Goal: Book appointment/travel/reservation

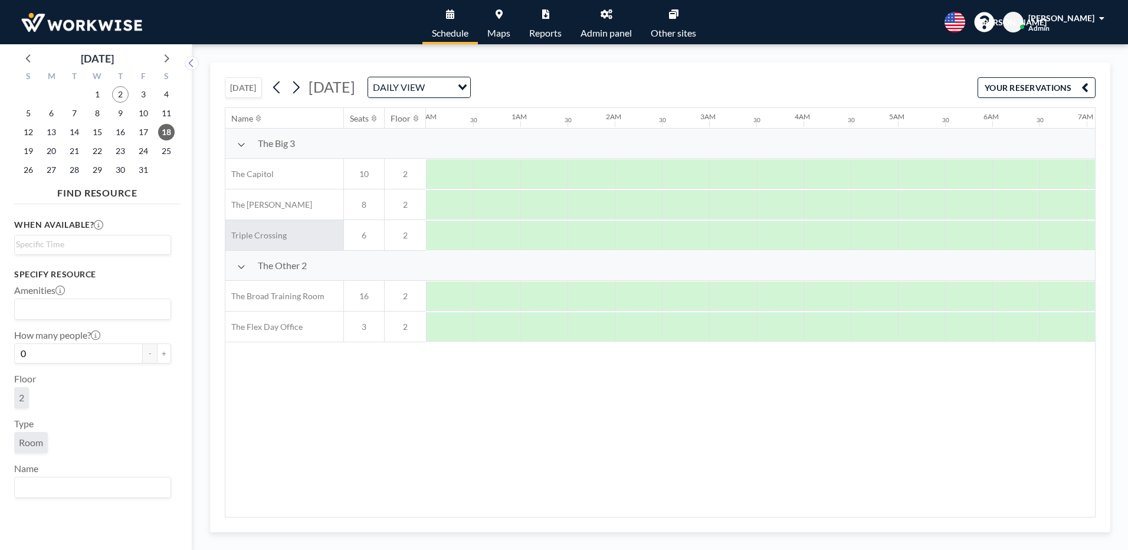
scroll to position [0, 708]
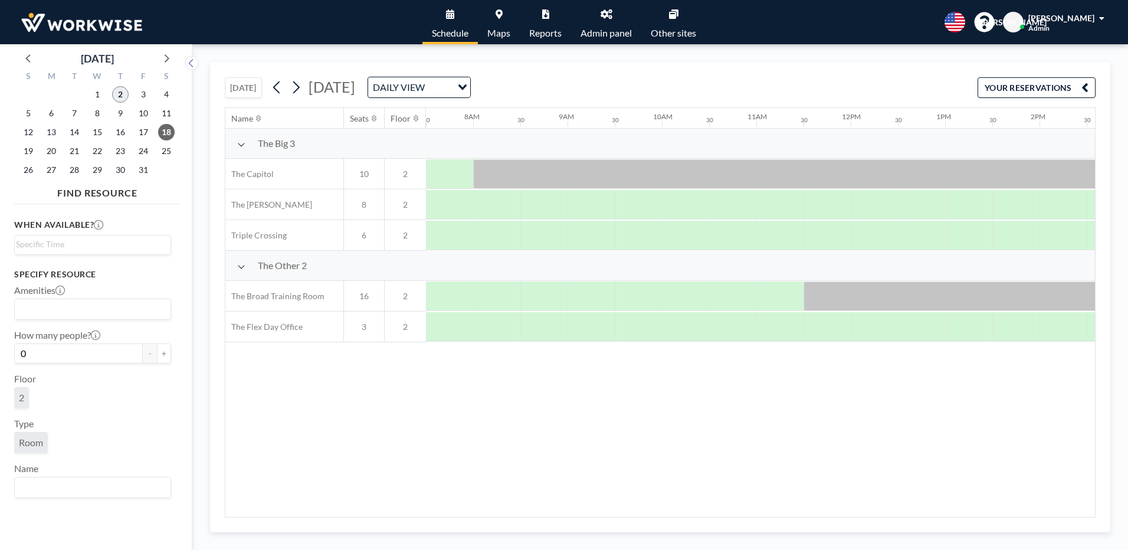
click at [124, 95] on span "2" at bounding box center [120, 94] width 17 height 17
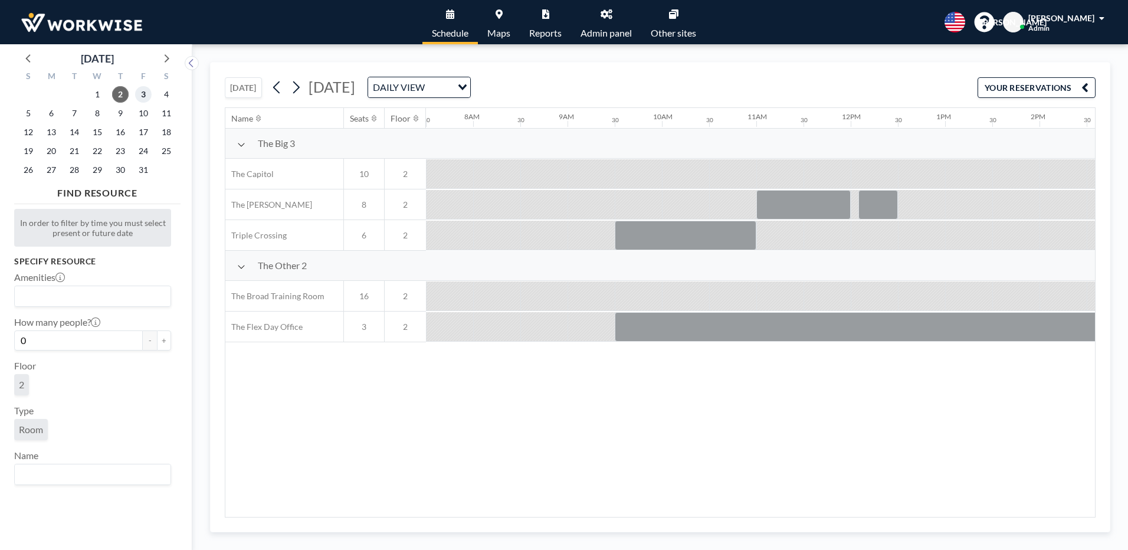
click at [142, 98] on span "3" at bounding box center [143, 94] width 17 height 17
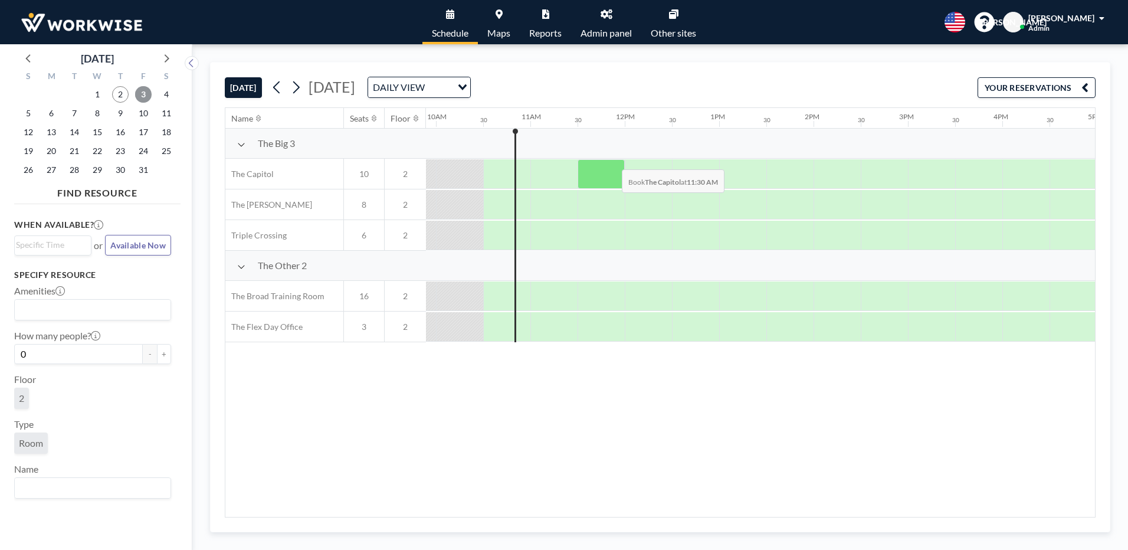
scroll to position [0, 944]
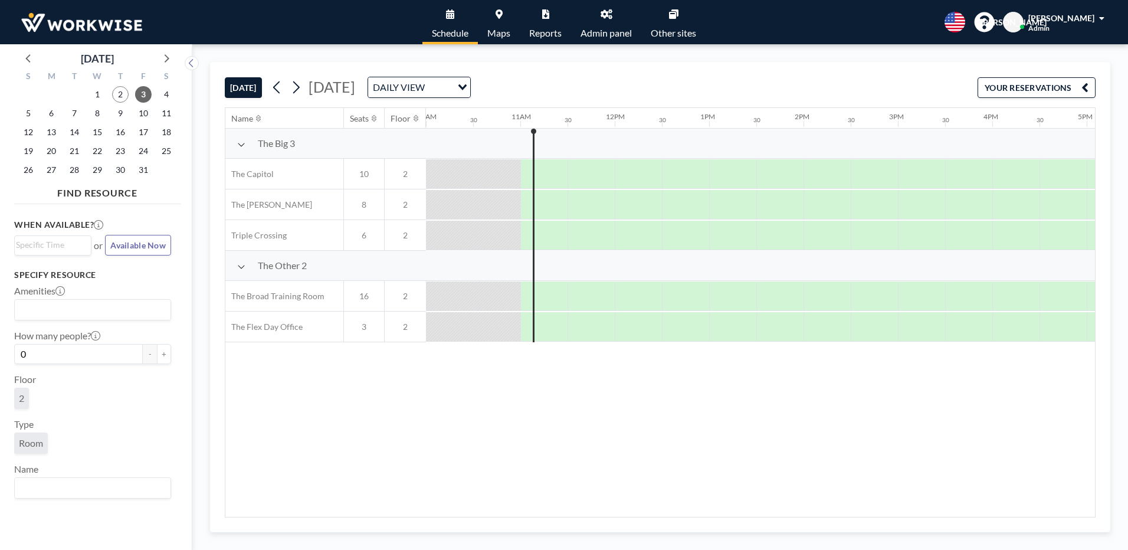
click at [754, 369] on div "Name Seats Floor 12AM 30 1AM 30 2AM 30 3AM 30 4AM 30 5AM 30 6AM 30 7AM 30 8AM 3…" at bounding box center [660, 312] width 870 height 409
click at [164, 94] on span "4" at bounding box center [166, 94] width 17 height 17
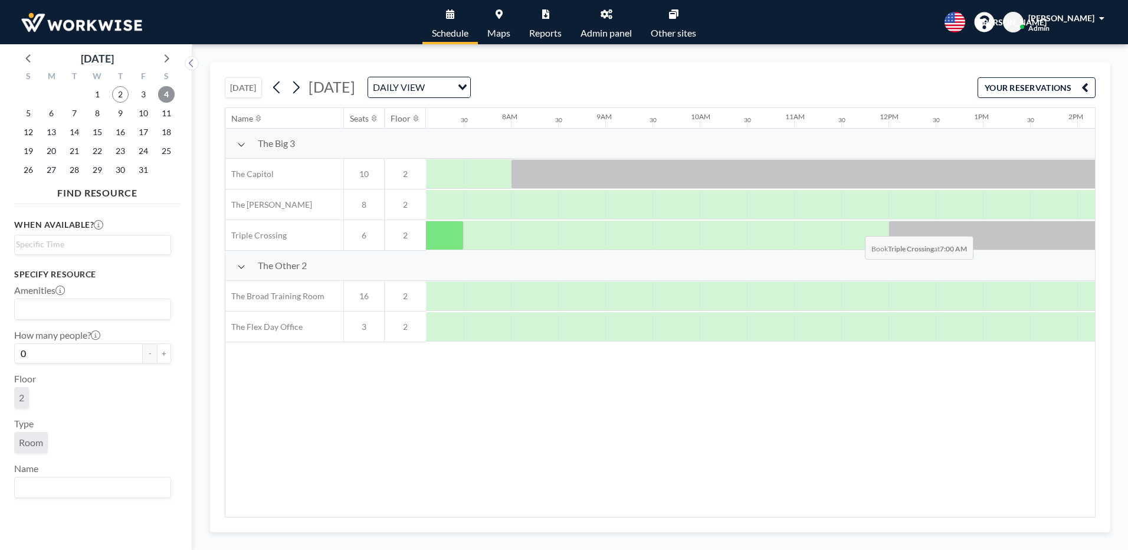
scroll to position [0, 708]
click at [140, 89] on span "3" at bounding box center [143, 94] width 17 height 17
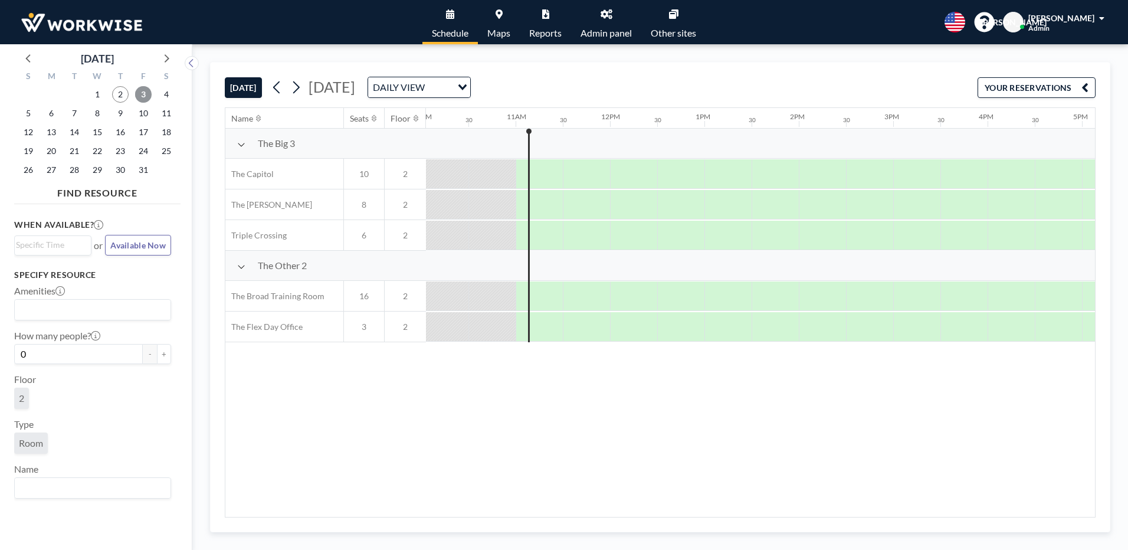
scroll to position [0, 991]
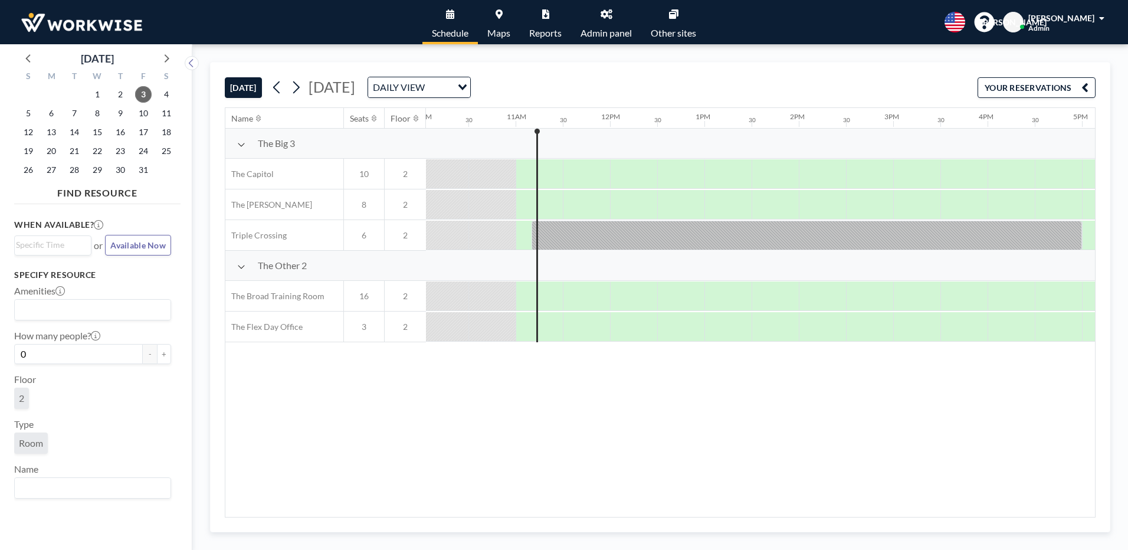
scroll to position [0, 991]
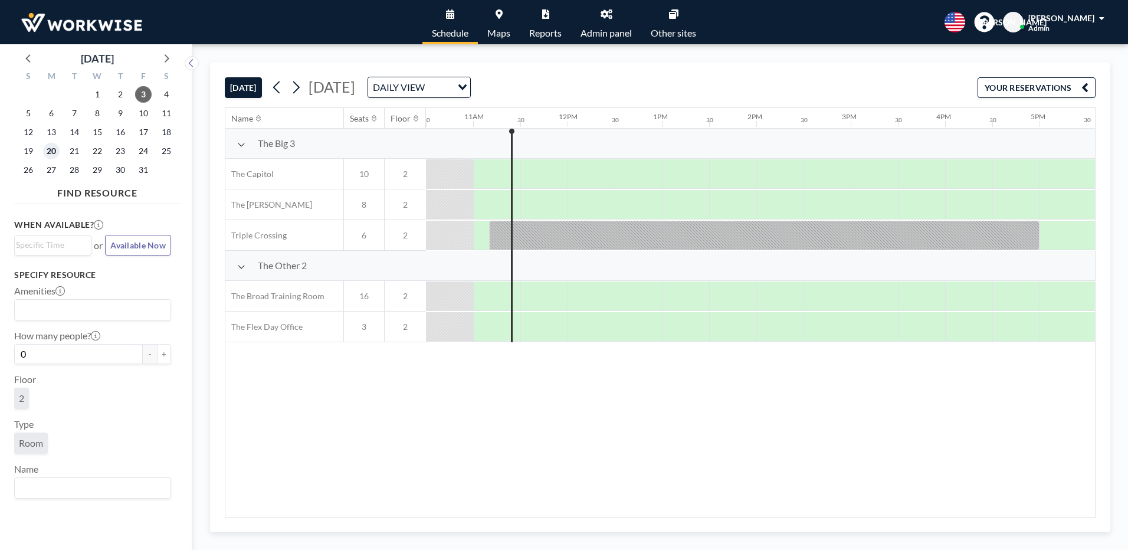
click at [45, 152] on span "20" at bounding box center [51, 151] width 17 height 17
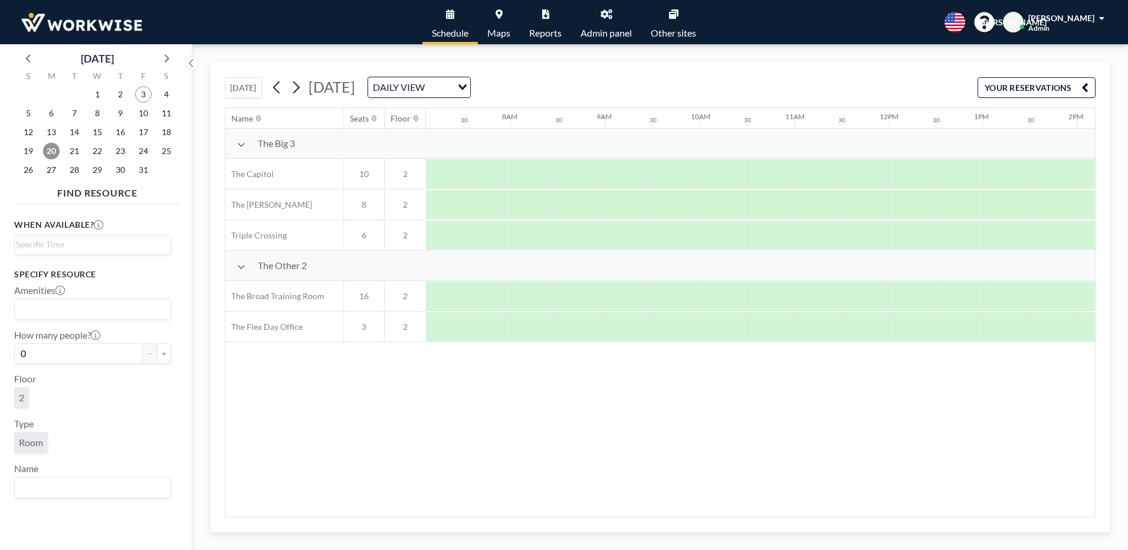
scroll to position [0, 641]
click at [932, 177] on div at bounding box center [941, 174] width 47 height 30
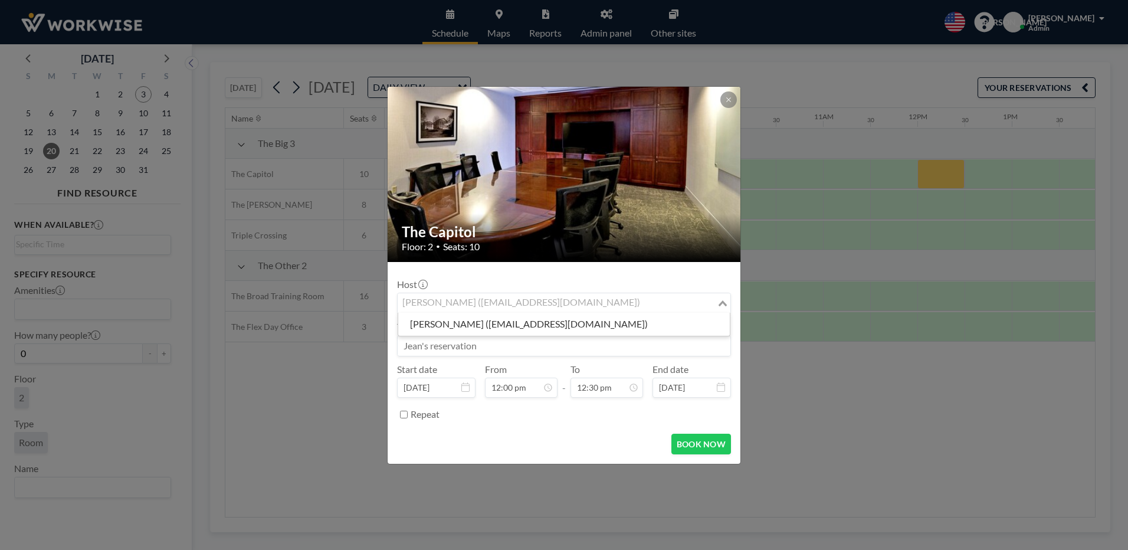
click at [552, 297] on div "[PERSON_NAME] ([EMAIL_ADDRESS][DOMAIN_NAME])" at bounding box center [557, 302] width 319 height 18
type input "s"
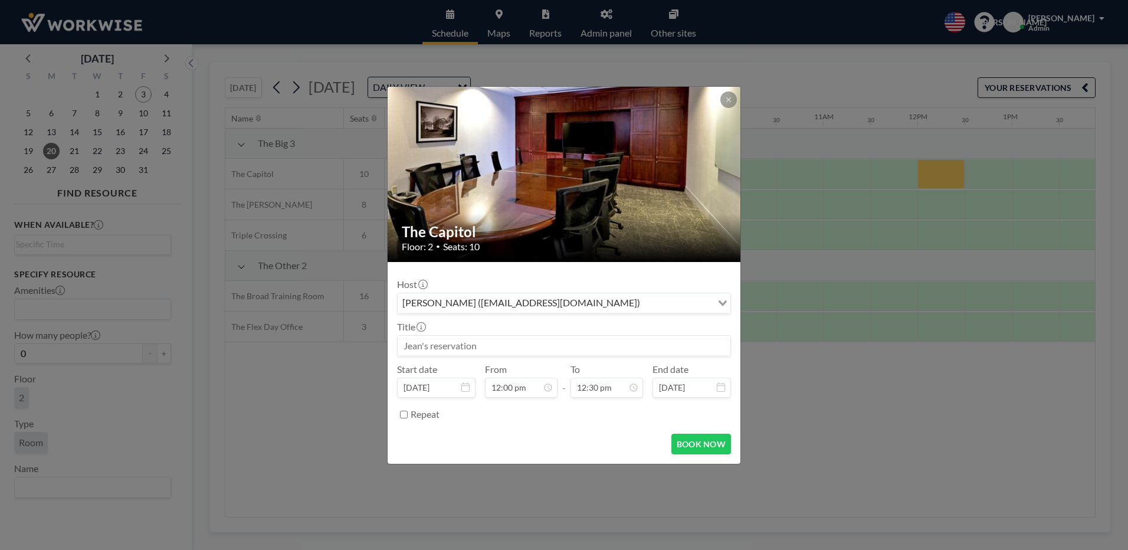
click at [725, 303] on icon "Search for option" at bounding box center [723, 303] width 8 height 6
click at [444, 347] on input at bounding box center [564, 346] width 333 height 20
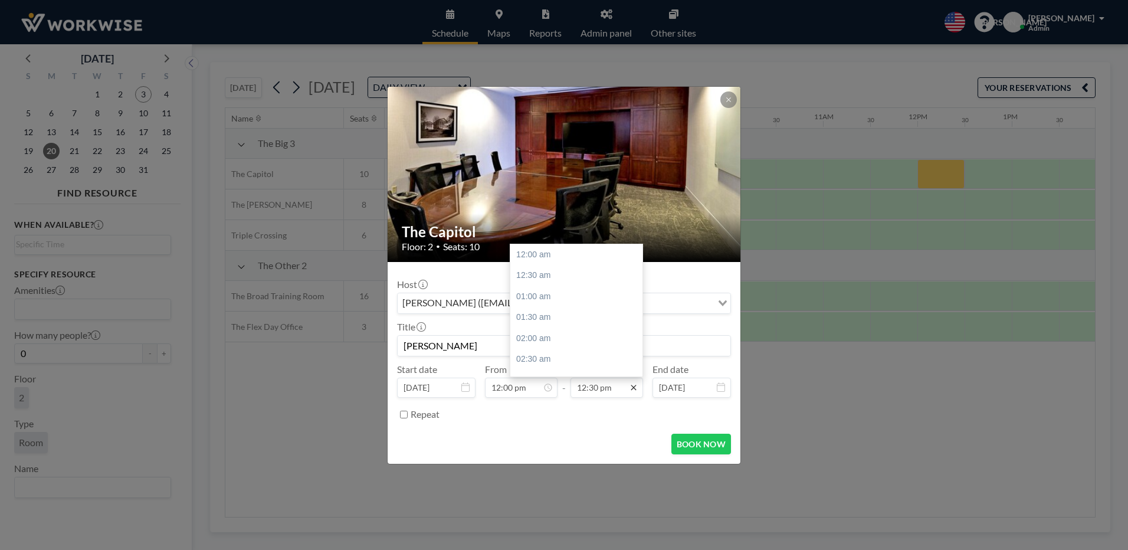
scroll to position [525, 0]
type input "[PERSON_NAME]"
click at [633, 390] on icon at bounding box center [633, 387] width 9 height 9
click at [633, 386] on icon at bounding box center [633, 387] width 9 height 9
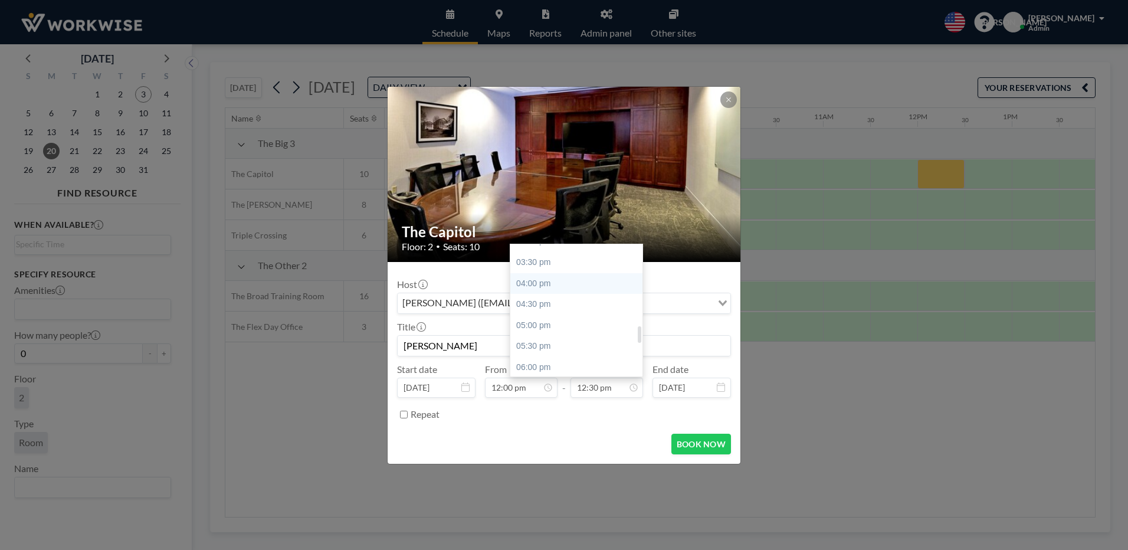
click at [532, 281] on div "04:00 pm" at bounding box center [579, 283] width 138 height 21
type input "04:00 pm"
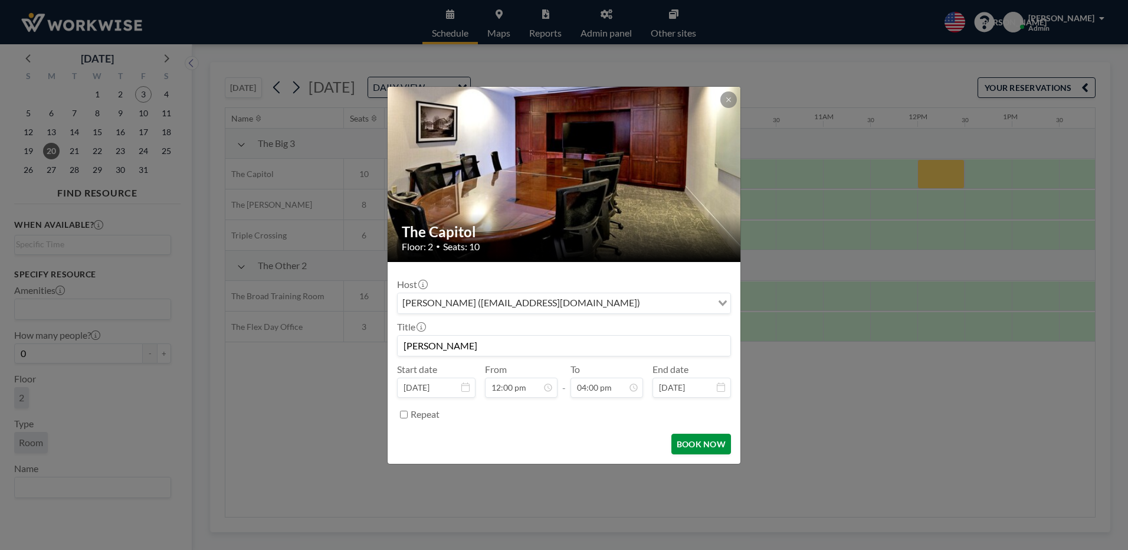
click at [687, 440] on button "BOOK NOW" at bounding box center [702, 444] width 60 height 21
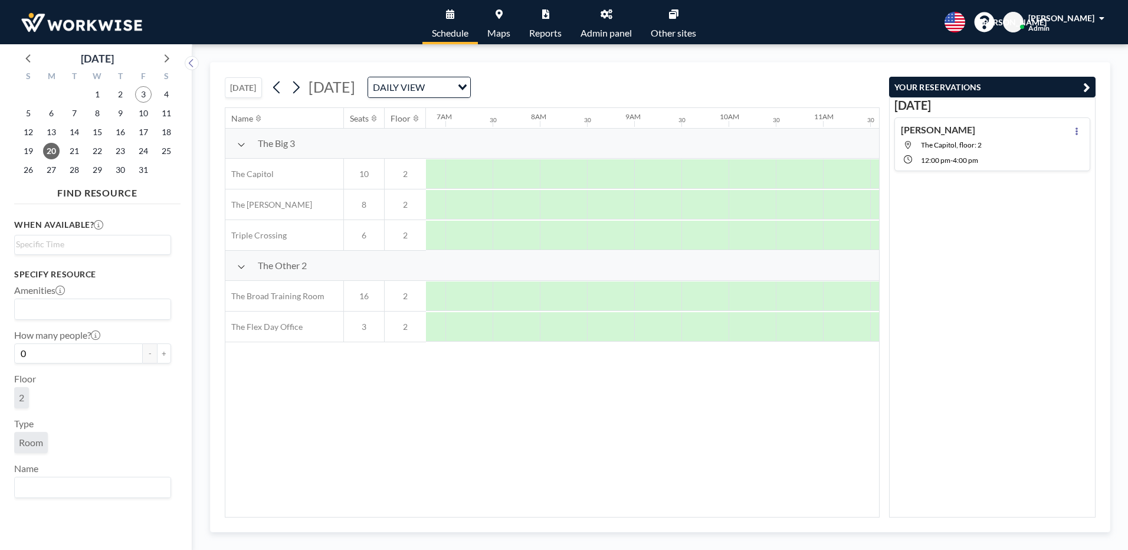
click at [1086, 86] on icon "button" at bounding box center [1086, 87] width 7 height 14
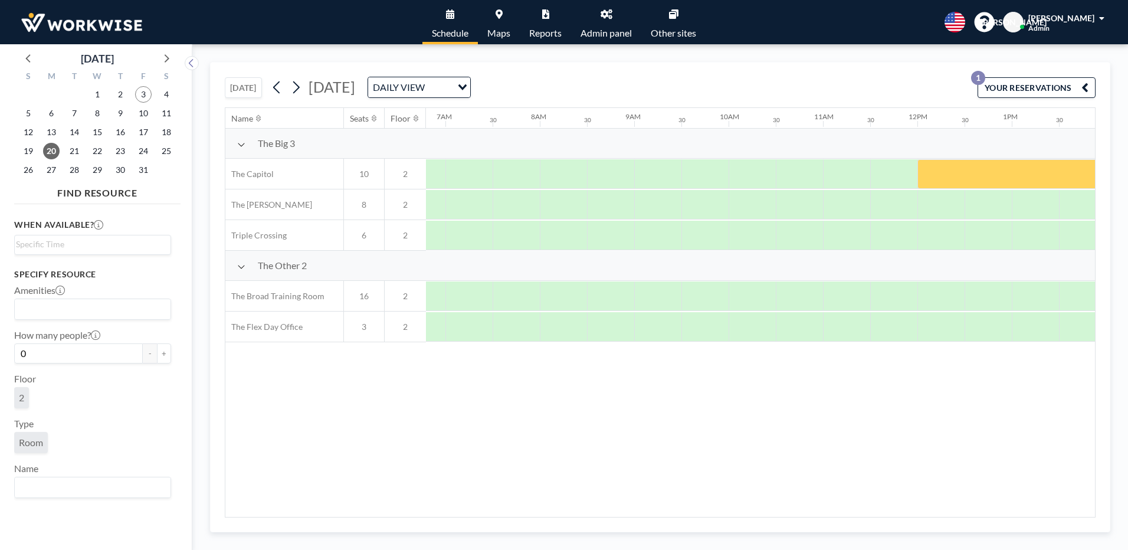
click at [604, 13] on icon at bounding box center [607, 13] width 12 height 9
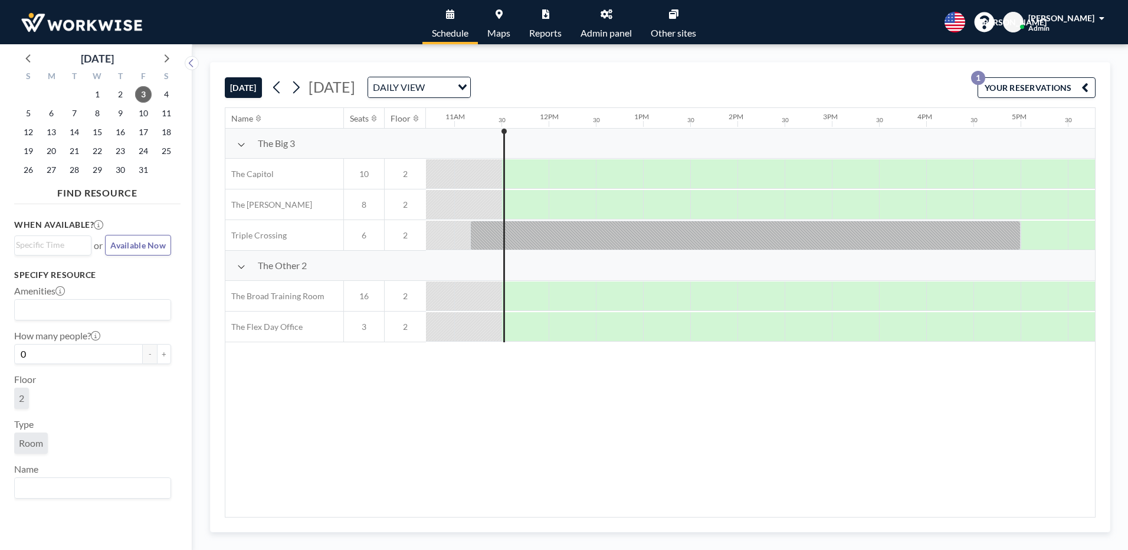
scroll to position [0, 1039]
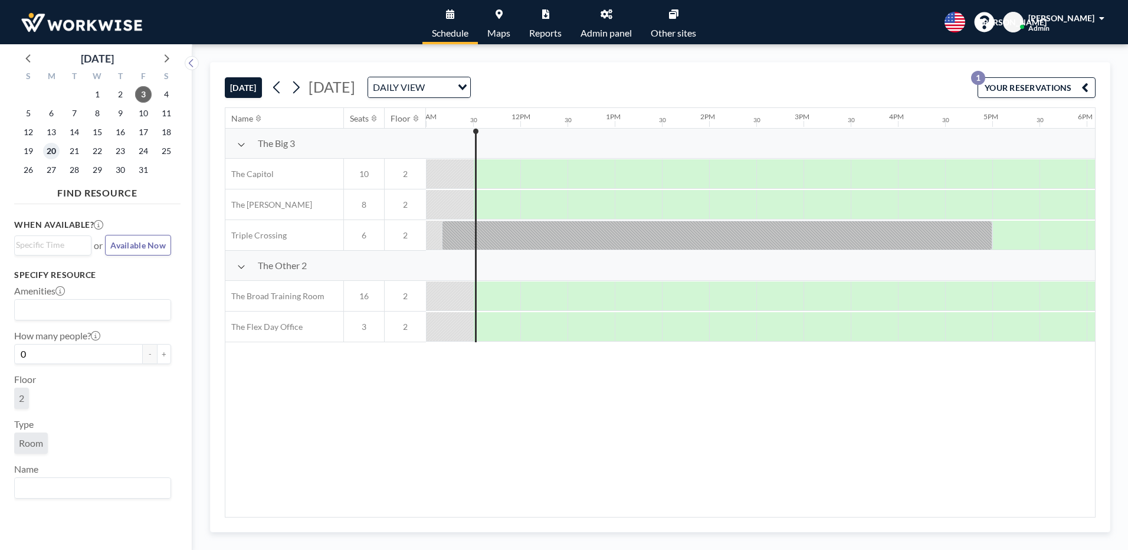
click at [54, 153] on span "20" at bounding box center [51, 151] width 17 height 17
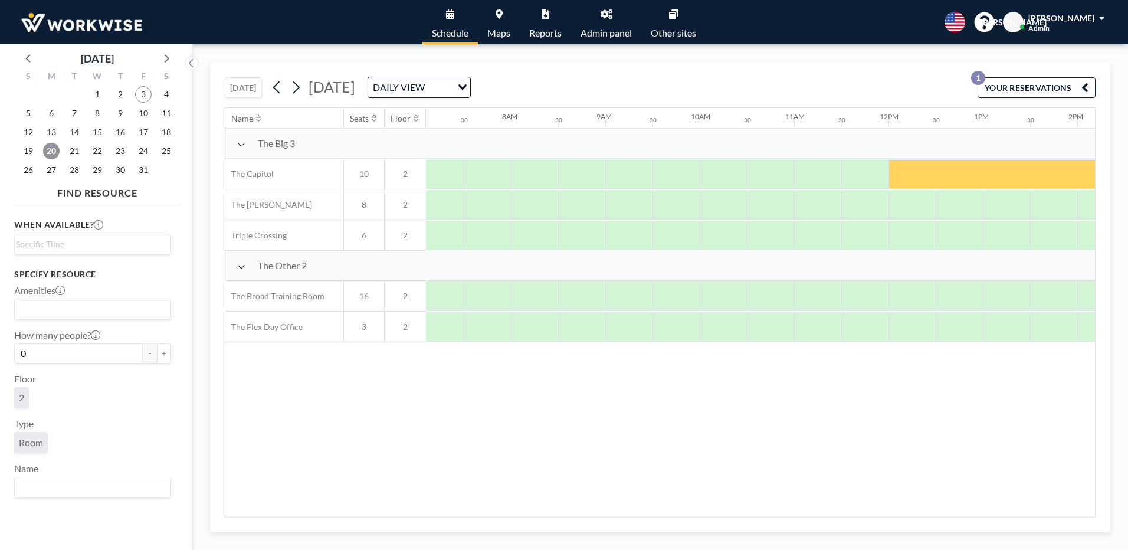
scroll to position [0, 708]
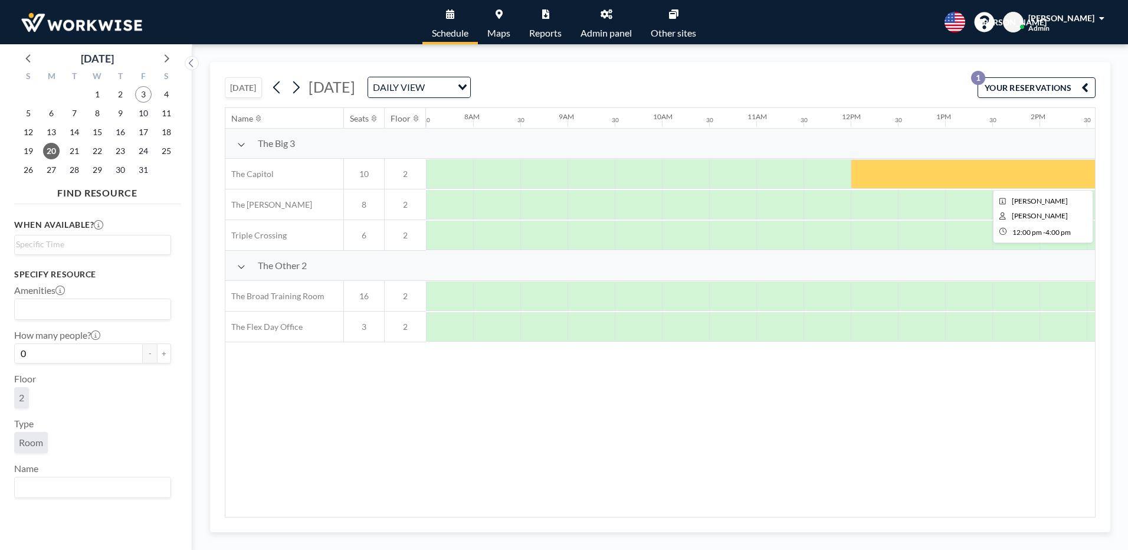
click at [893, 178] on div at bounding box center [1040, 174] width 378 height 30
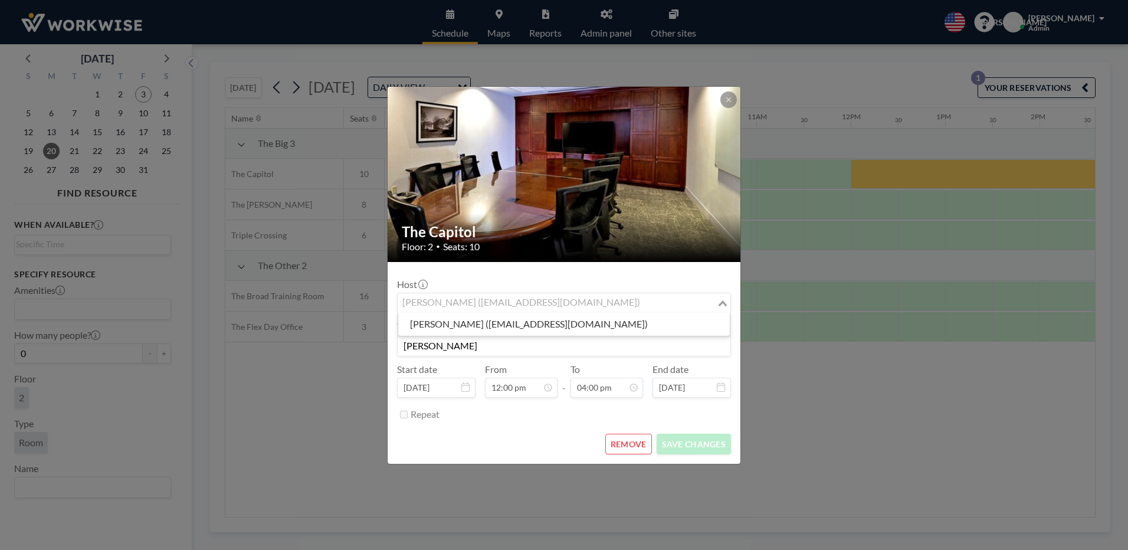
click at [614, 308] on input "Search for option" at bounding box center [557, 303] width 317 height 15
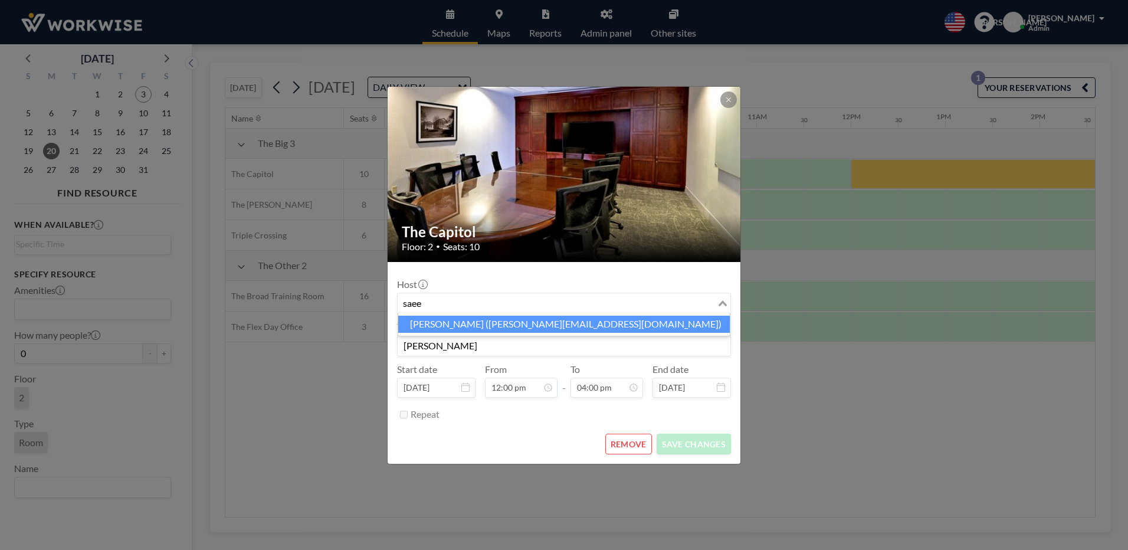
click at [451, 328] on li "[PERSON_NAME] ([PERSON_NAME][EMAIL_ADDRESS][DOMAIN_NAME])" at bounding box center [564, 324] width 332 height 17
type input "saee"
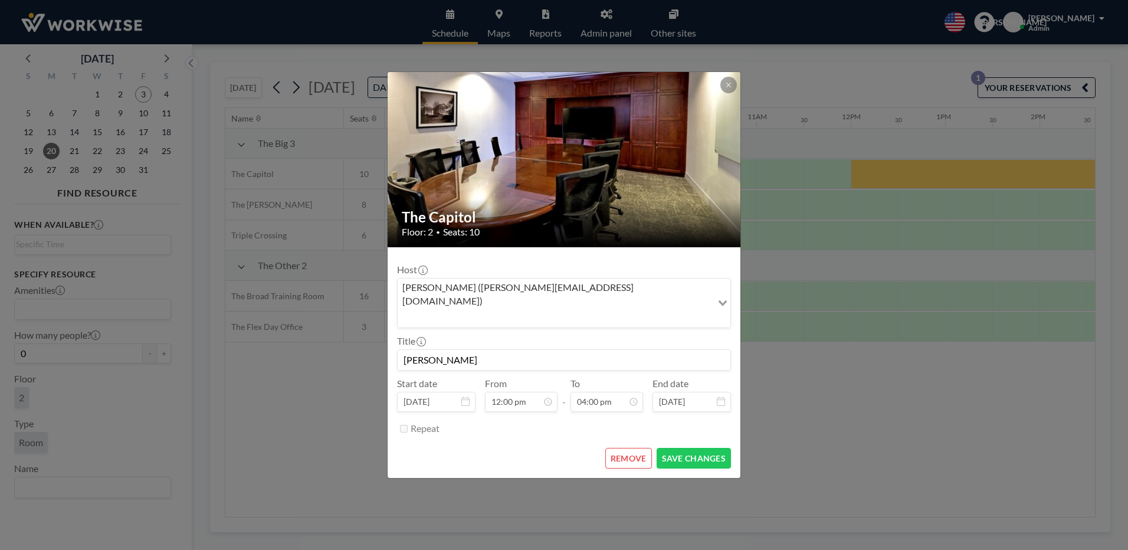
click at [474, 350] on input "[PERSON_NAME]" at bounding box center [564, 360] width 333 height 20
type input "S"
type input "AT&T"
click at [675, 448] on button "SAVE CHANGES" at bounding box center [694, 458] width 74 height 21
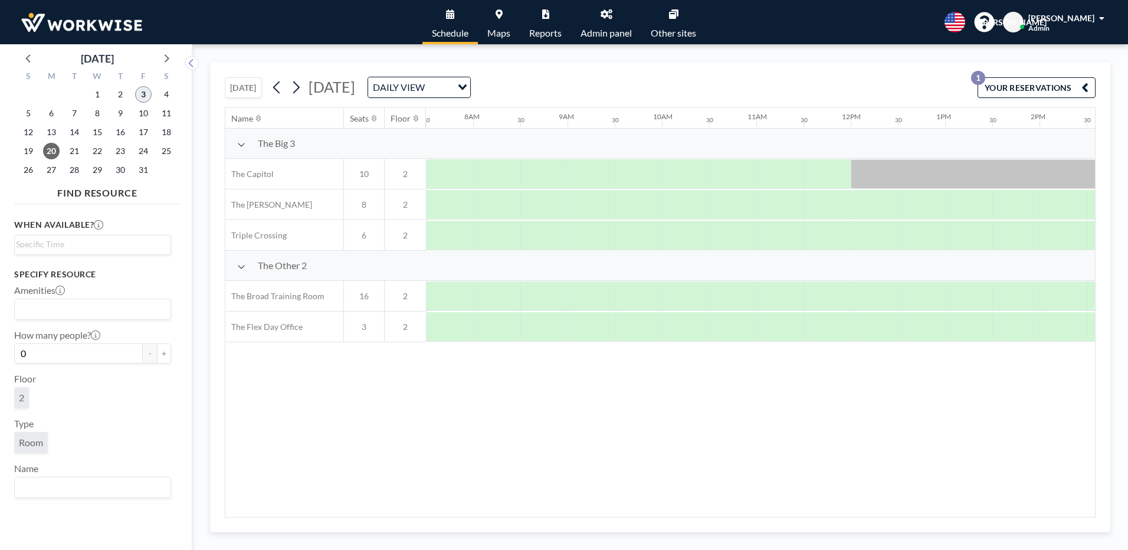
click at [146, 93] on span "3" at bounding box center [143, 94] width 17 height 17
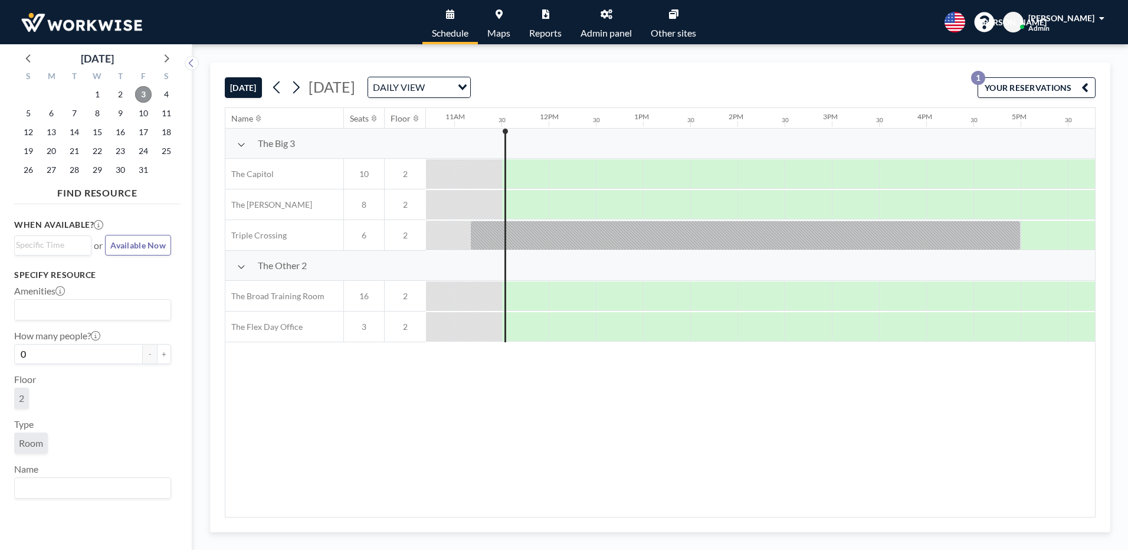
scroll to position [0, 1039]
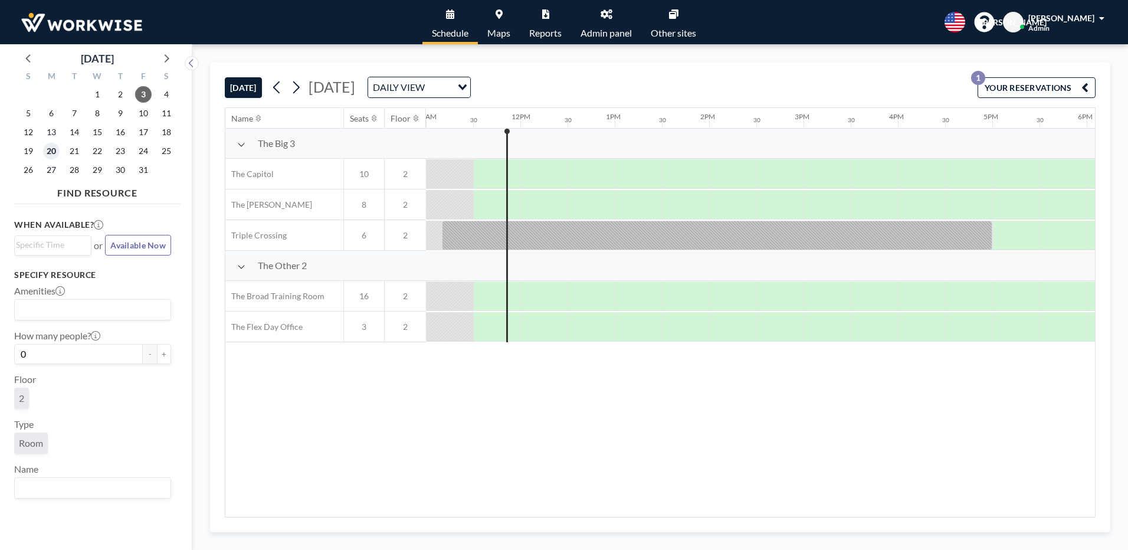
click at [54, 150] on span "20" at bounding box center [51, 151] width 17 height 17
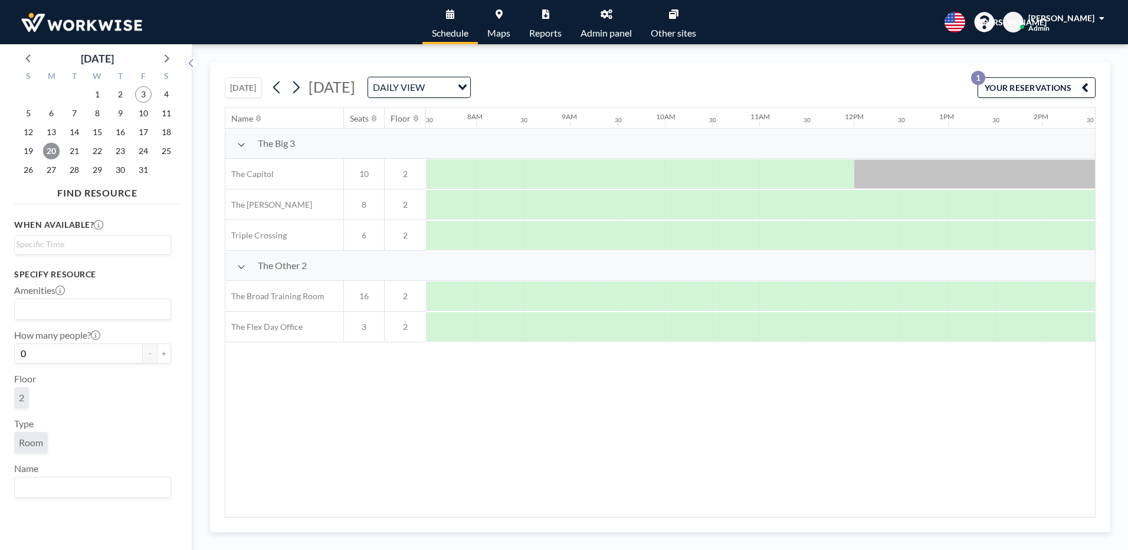
scroll to position [0, 708]
